Goal: Task Accomplishment & Management: Manage account settings

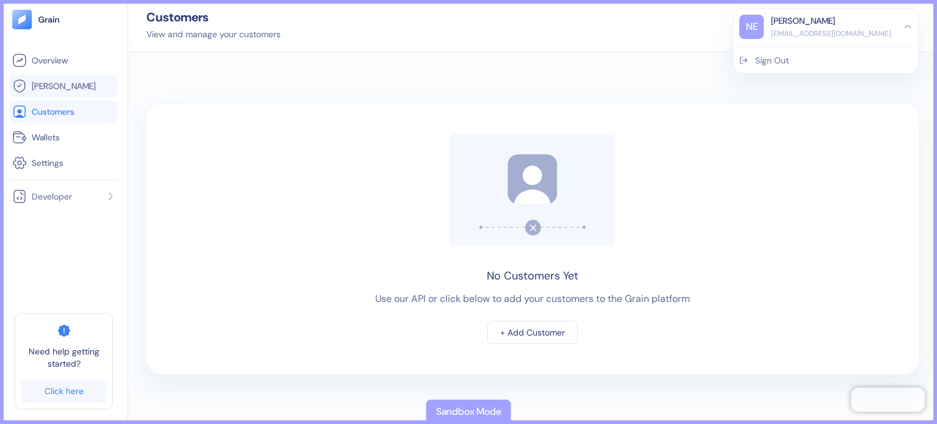
click at [46, 87] on span "[PERSON_NAME]" at bounding box center [64, 86] width 64 height 12
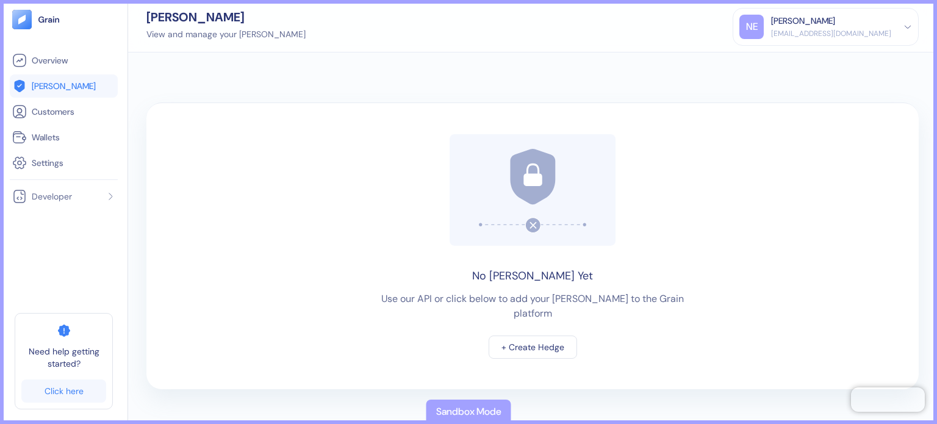
click at [212, 27] on div "[PERSON_NAME] View and manage your [PERSON_NAME]" at bounding box center [225, 26] width 159 height 30
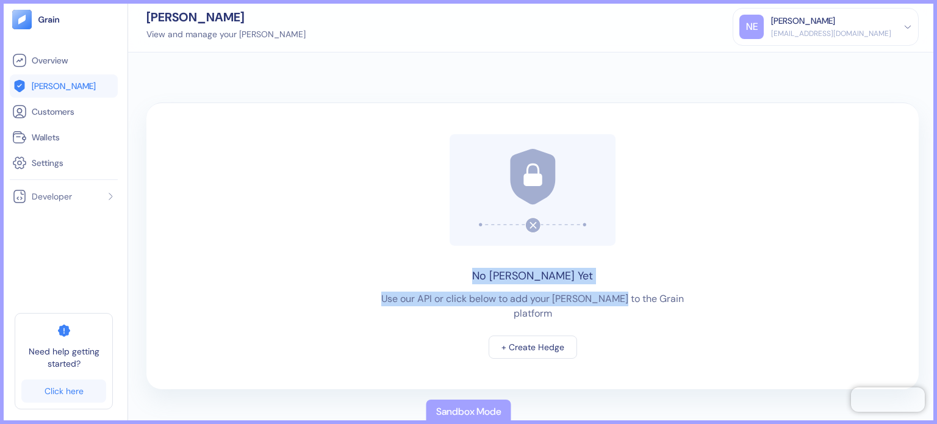
drag, startPoint x: 505, startPoint y: 280, endPoint x: 615, endPoint y: 282, distance: 109.8
click at [615, 282] on div "No [PERSON_NAME] Yet Use our API or click below to add your [PERSON_NAME] to th…" at bounding box center [532, 245] width 772 height 287
click at [836, 36] on div "[EMAIL_ADDRESS][DOMAIN_NAME]" at bounding box center [831, 33] width 120 height 11
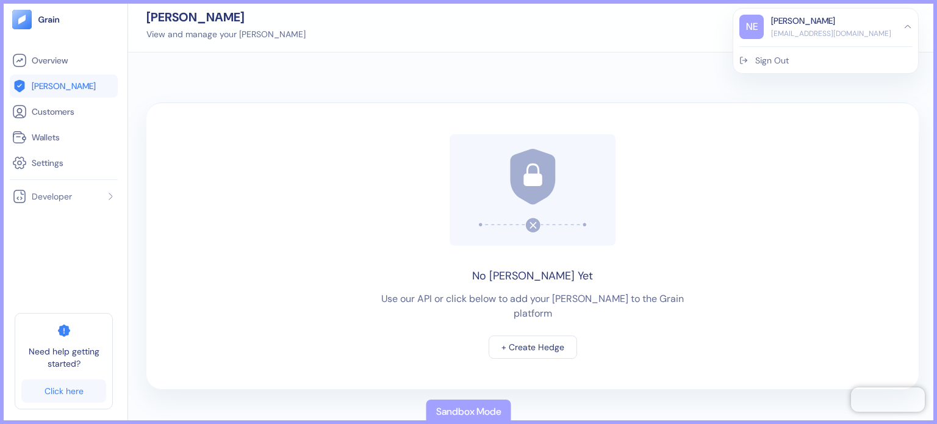
click at [248, 73] on div at bounding box center [532, 81] width 772 height 20
click at [251, 68] on div "No [PERSON_NAME] Yet Use our API or click below to add your [PERSON_NAME] to th…" at bounding box center [532, 237] width 809 height 371
click at [676, 62] on div "No [PERSON_NAME] Yet Use our API or click below to add your [PERSON_NAME] to th…" at bounding box center [532, 237] width 809 height 371
click at [671, 29] on div "[PERSON_NAME] View and manage your [PERSON_NAME] NE [PERSON_NAME] [EMAIL_ADDRES…" at bounding box center [532, 26] width 809 height 52
click at [905, 26] on icon at bounding box center [907, 27] width 9 height 9
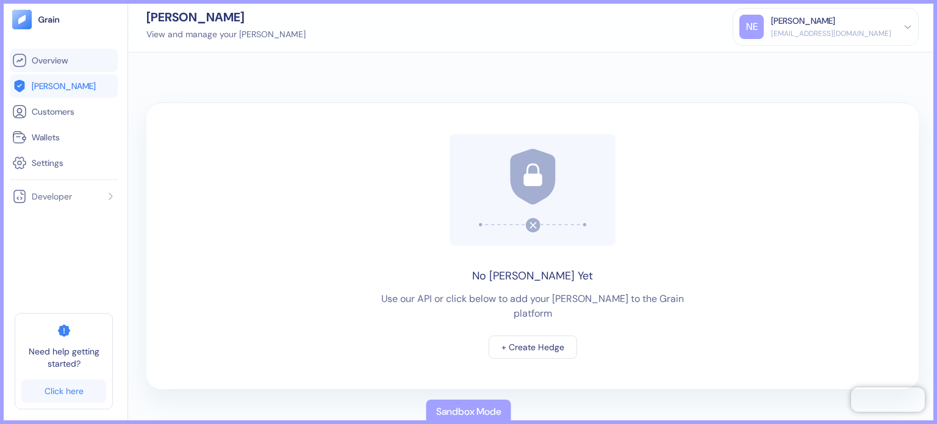
click at [61, 62] on span "Overview" at bounding box center [50, 60] width 36 height 12
